Goal: Task Accomplishment & Management: Use online tool/utility

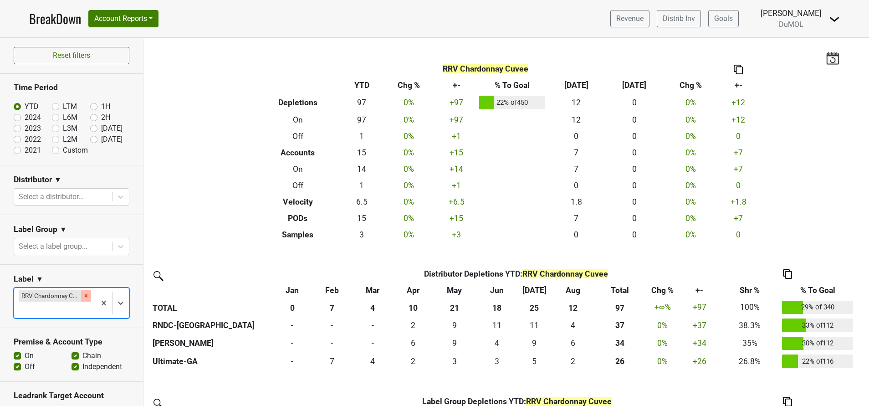
click at [81, 295] on div "Remove RRV Chardonnay Cuvee" at bounding box center [86, 296] width 10 height 12
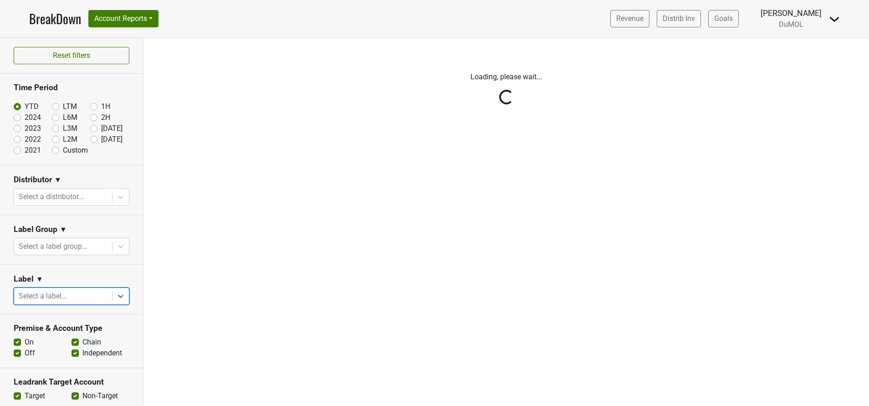
click at [87, 140] on div "Reset filters Time Period YTD LTM 1H 2024 L6M 2H 2023 L3M Aug '25 2022 L2M Sep …" at bounding box center [71, 222] width 143 height 368
click at [85, 140] on div "Reset filters Time Period YTD LTM 1H 2024 L6M 2H 2023 L3M Aug '25 2022 L2M Sep …" at bounding box center [71, 222] width 143 height 368
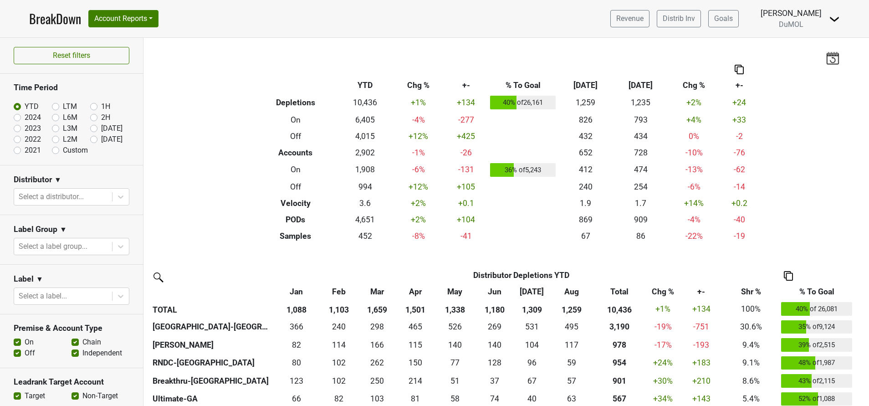
click at [101, 140] on label "[DATE]" at bounding box center [111, 139] width 21 height 11
click at [90, 140] on input "[DATE]" at bounding box center [108, 138] width 36 height 9
radio input "true"
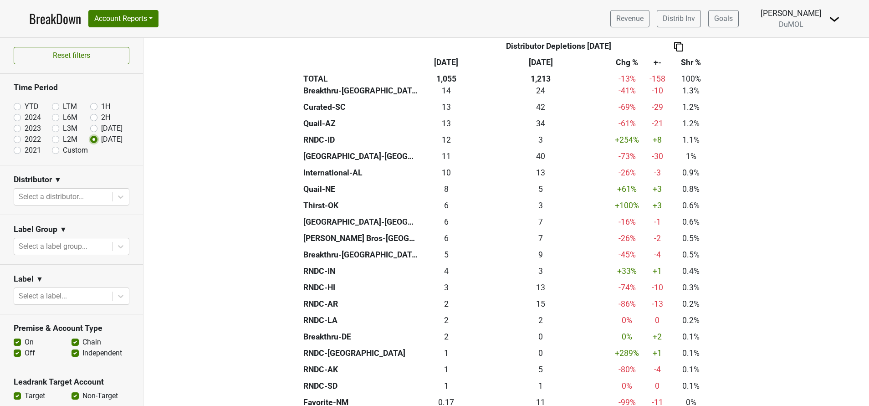
scroll to position [410, 0]
click at [101, 126] on label "Aug '25" at bounding box center [111, 128] width 21 height 11
click at [90, 126] on input "Aug '25" at bounding box center [108, 127] width 36 height 9
radio input "true"
click at [86, 126] on div "Reset filters Time Period YTD LTM 1H 2024 L6M 2H 2023 L3M Aug '25 2022 L2M Sep …" at bounding box center [71, 222] width 143 height 368
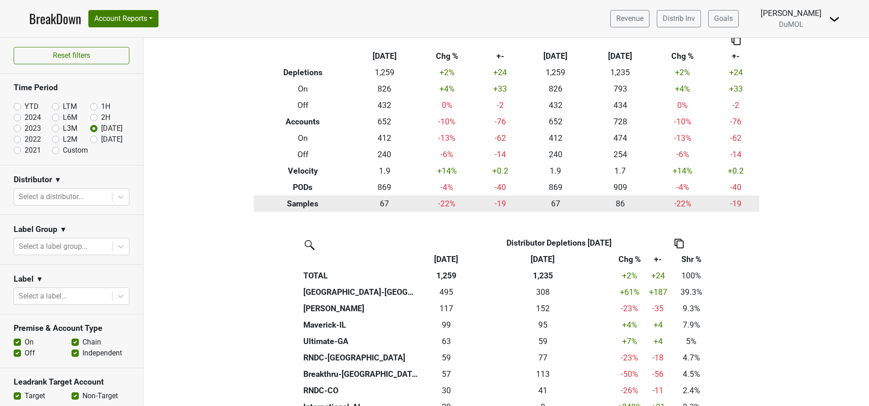
scroll to position [0, 0]
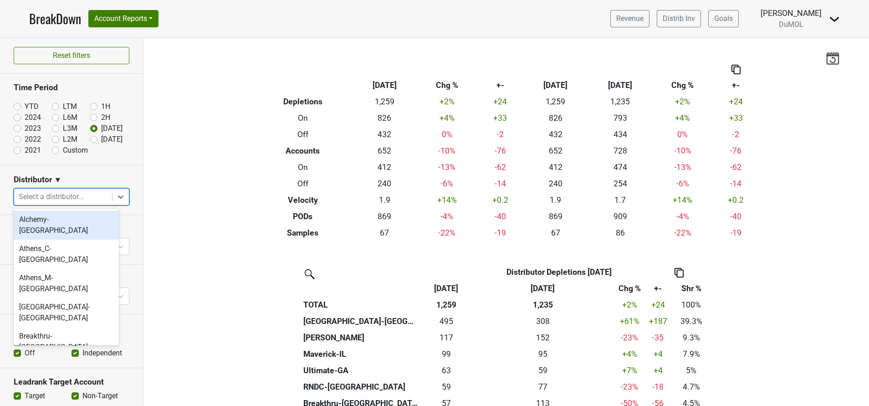
click at [65, 199] on div at bounding box center [63, 196] width 89 height 13
type input "mi"
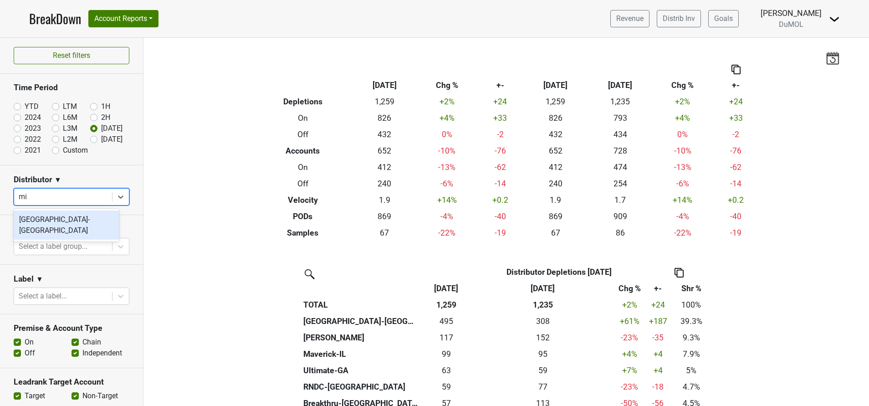
click at [32, 220] on div "Great Lakes-MI" at bounding box center [66, 224] width 105 height 29
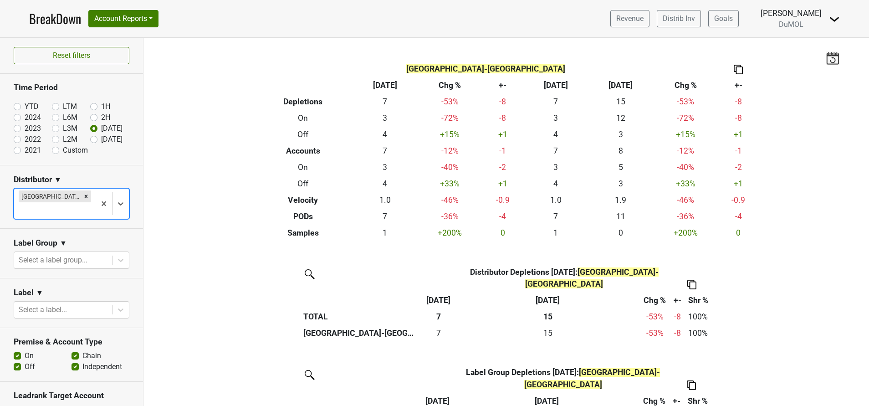
click at [25, 105] on label "YTD" at bounding box center [32, 106] width 14 height 11
click at [16, 105] on input "YTD" at bounding box center [32, 105] width 36 height 9
radio input "true"
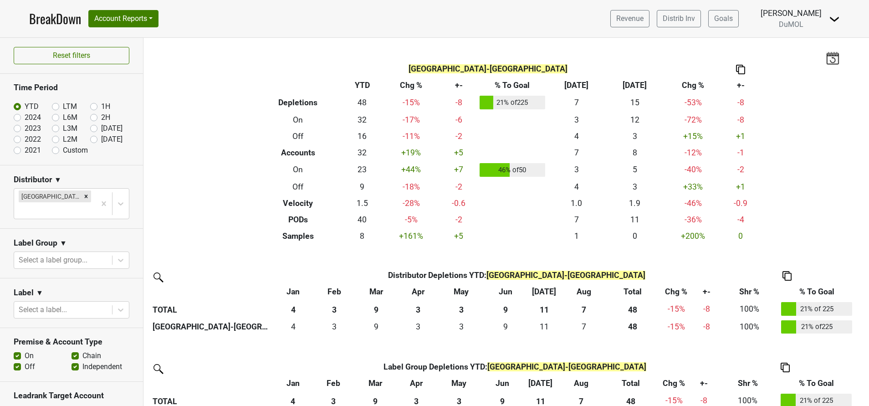
click at [101, 138] on label "[DATE]" at bounding box center [111, 139] width 21 height 11
click at [90, 138] on input "[DATE]" at bounding box center [108, 138] width 36 height 9
radio input "true"
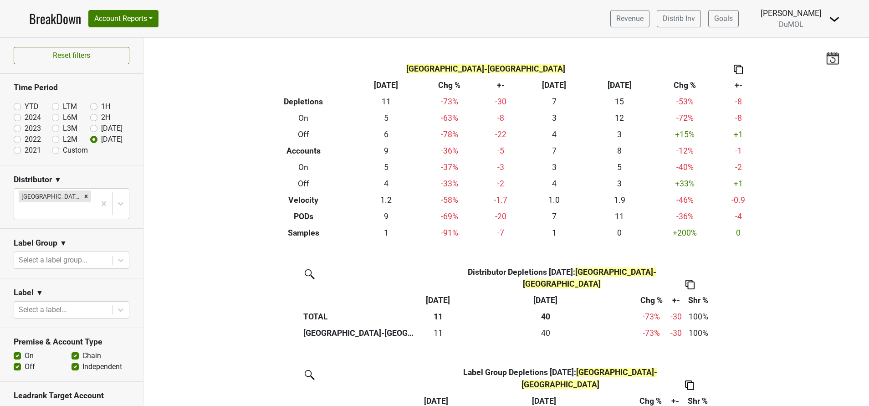
click at [63, 150] on label "Custom" at bounding box center [75, 150] width 25 height 11
click at [52, 150] on input "Custom" at bounding box center [70, 149] width 36 height 9
radio input "true"
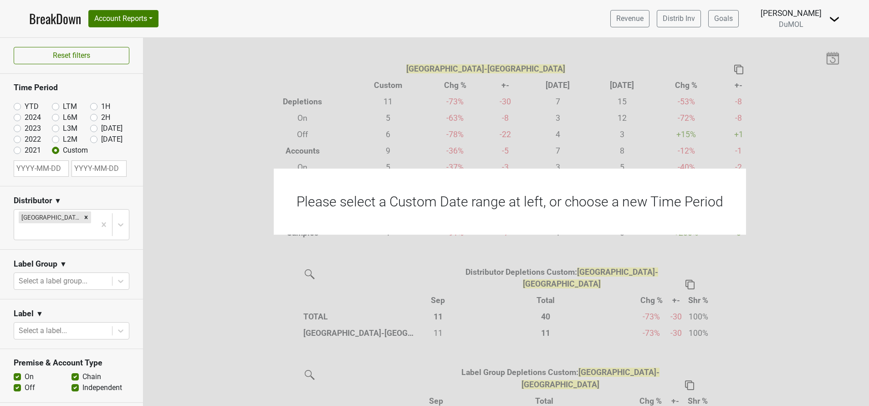
select select "8"
select select "2025"
click at [49, 169] on input "text" at bounding box center [41, 168] width 55 height 16
click at [63, 194] on select "January February March April May June July August September October November De…" at bounding box center [50, 198] width 39 height 9
select select "0"
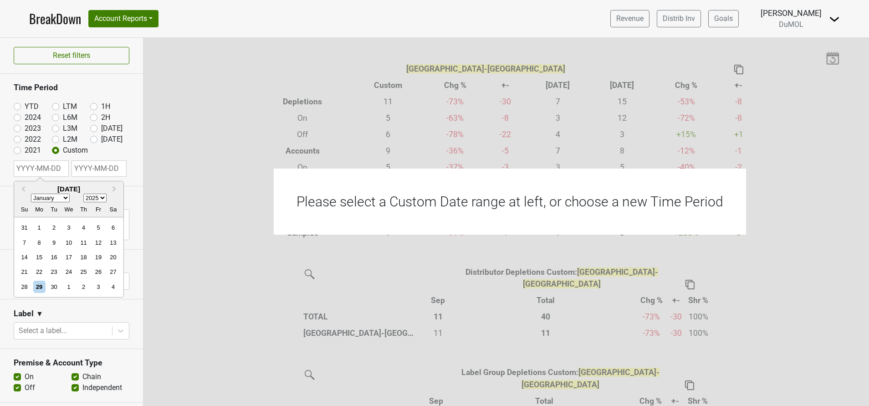
click at [31, 194] on select "January February March April May June July August September October November De…" at bounding box center [50, 198] width 39 height 9
click at [69, 228] on div "1" at bounding box center [68, 227] width 12 height 12
type input "2025-01-01"
select select "8"
click at [102, 168] on input "text" at bounding box center [99, 168] width 55 height 16
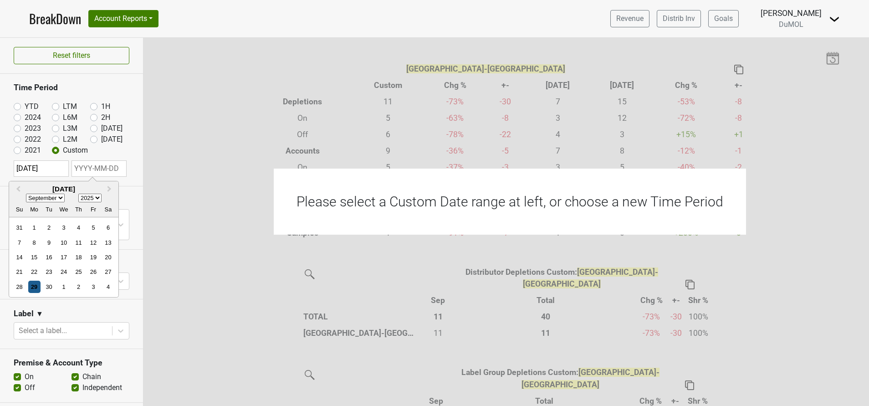
click at [39, 283] on div "29" at bounding box center [34, 287] width 12 height 12
type input "2025-09-29"
